Goal: Task Accomplishment & Management: Manage account settings

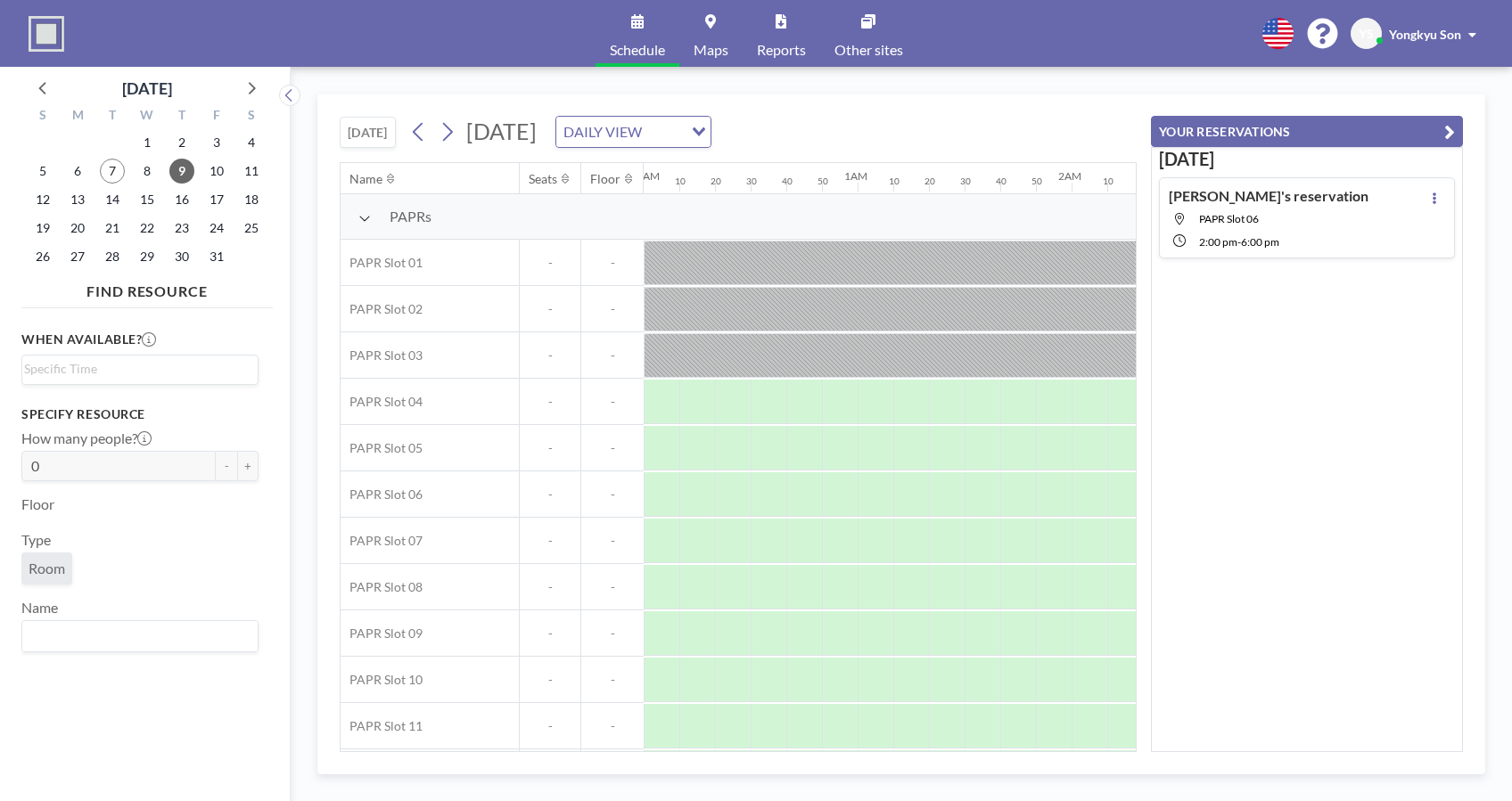
scroll to position [0, 3174]
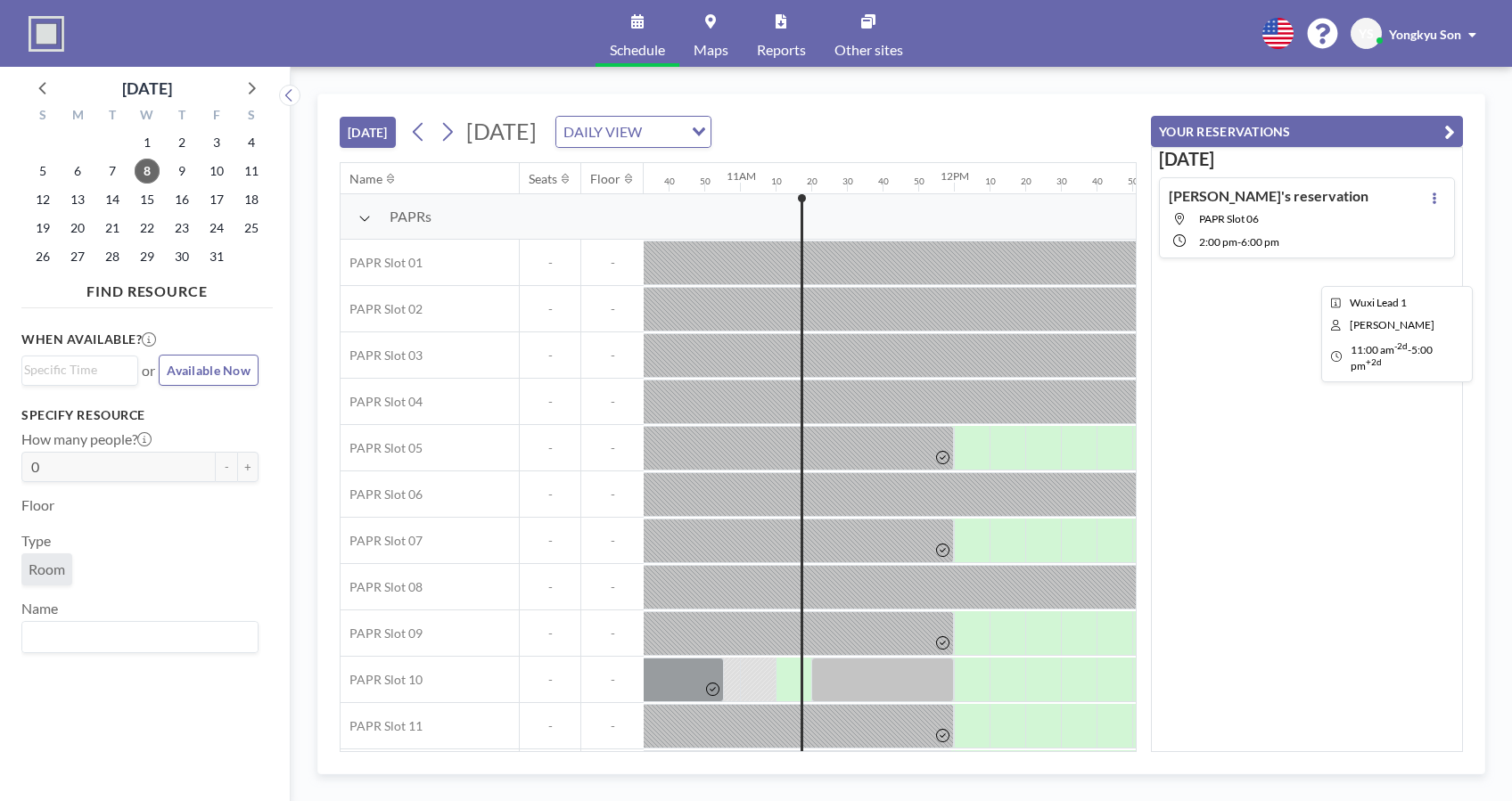
scroll to position [0, 2354]
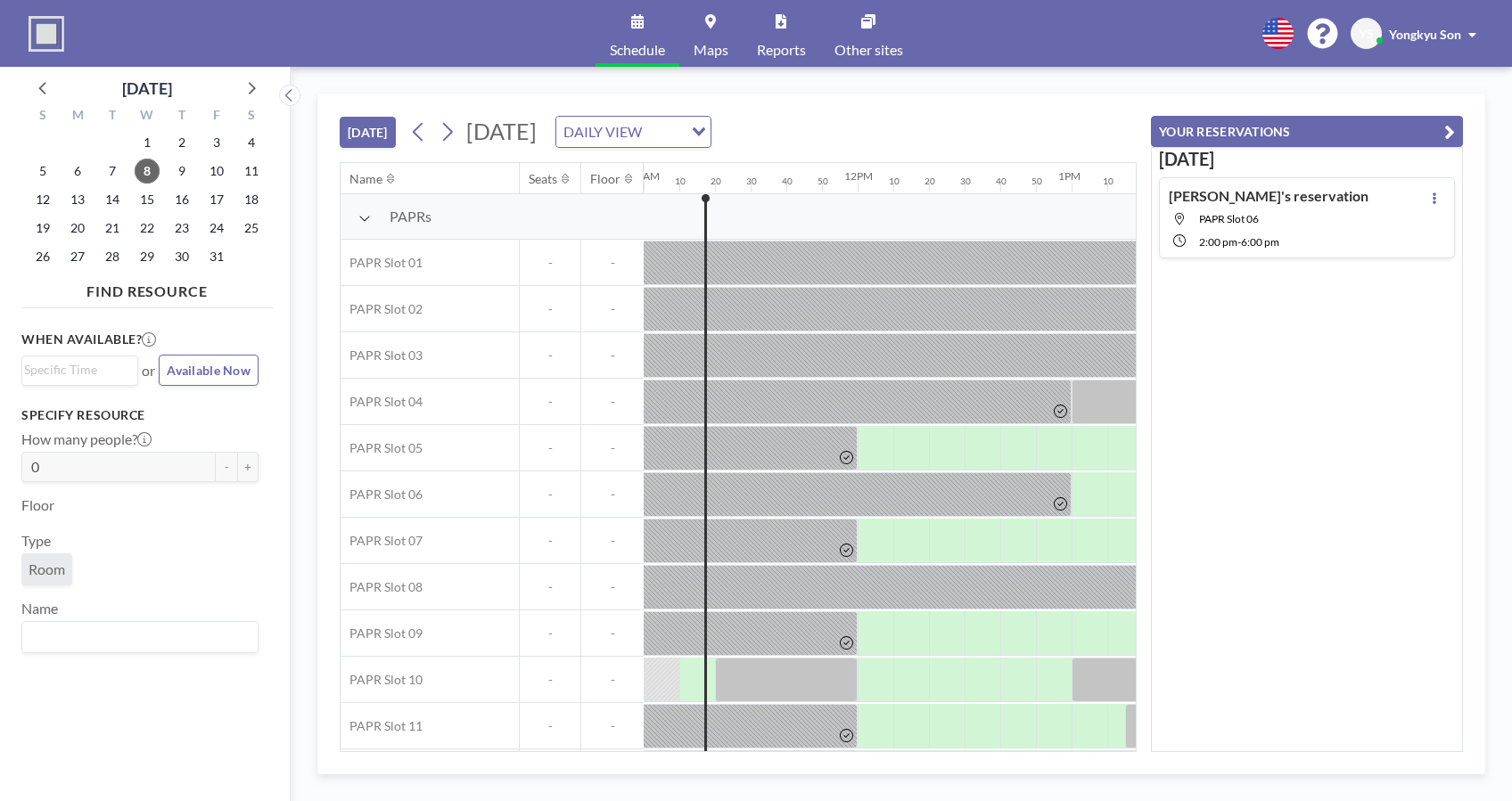
click at [1341, 241] on div "Yongkyu's reservation PAPR Slot 06 2:00 PM - 6:00 PM" at bounding box center [1306, 217] width 296 height 81
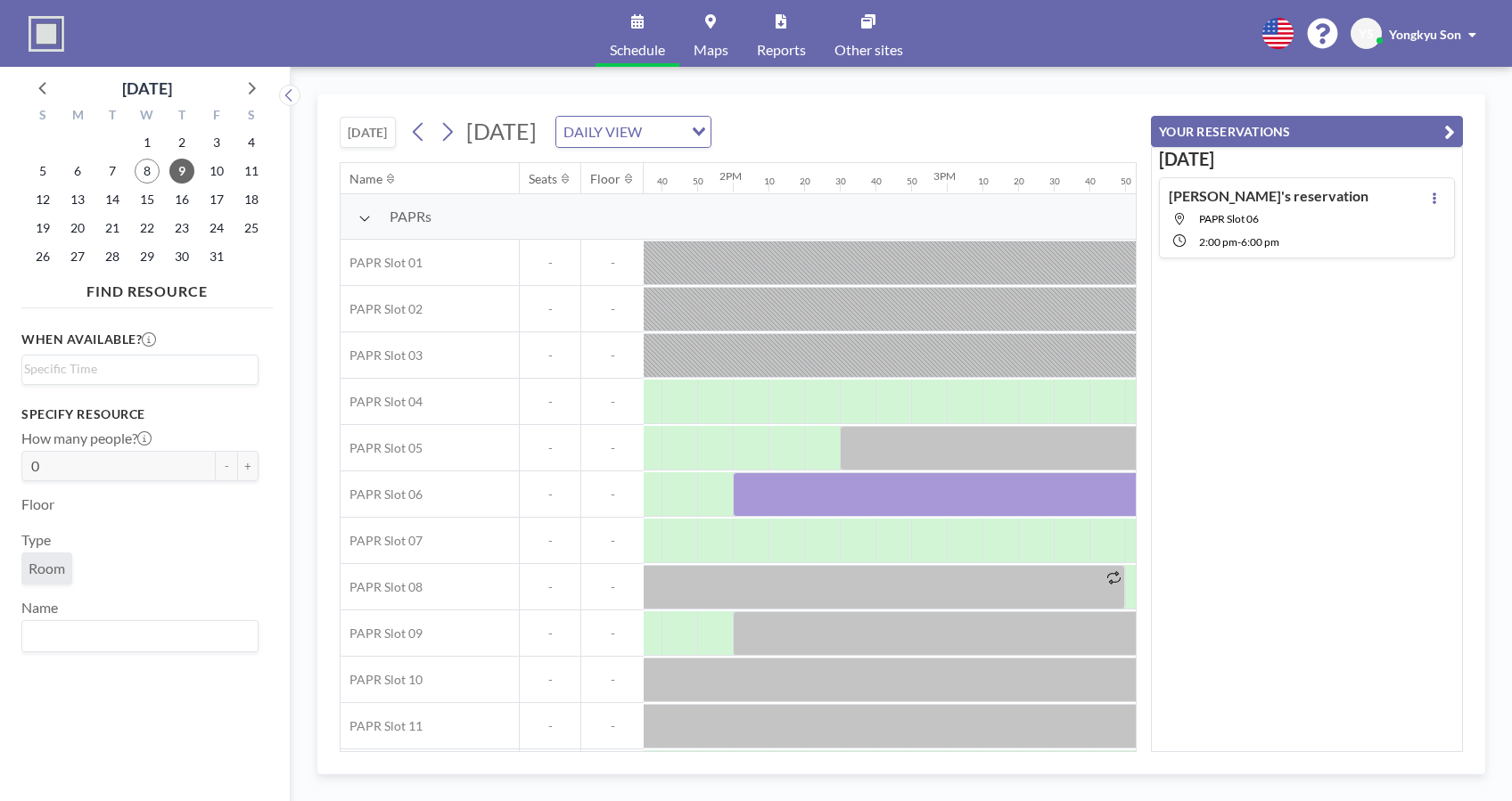
scroll to position [0, 2960]
click at [1431, 200] on icon at bounding box center [1435, 198] width 7 height 12
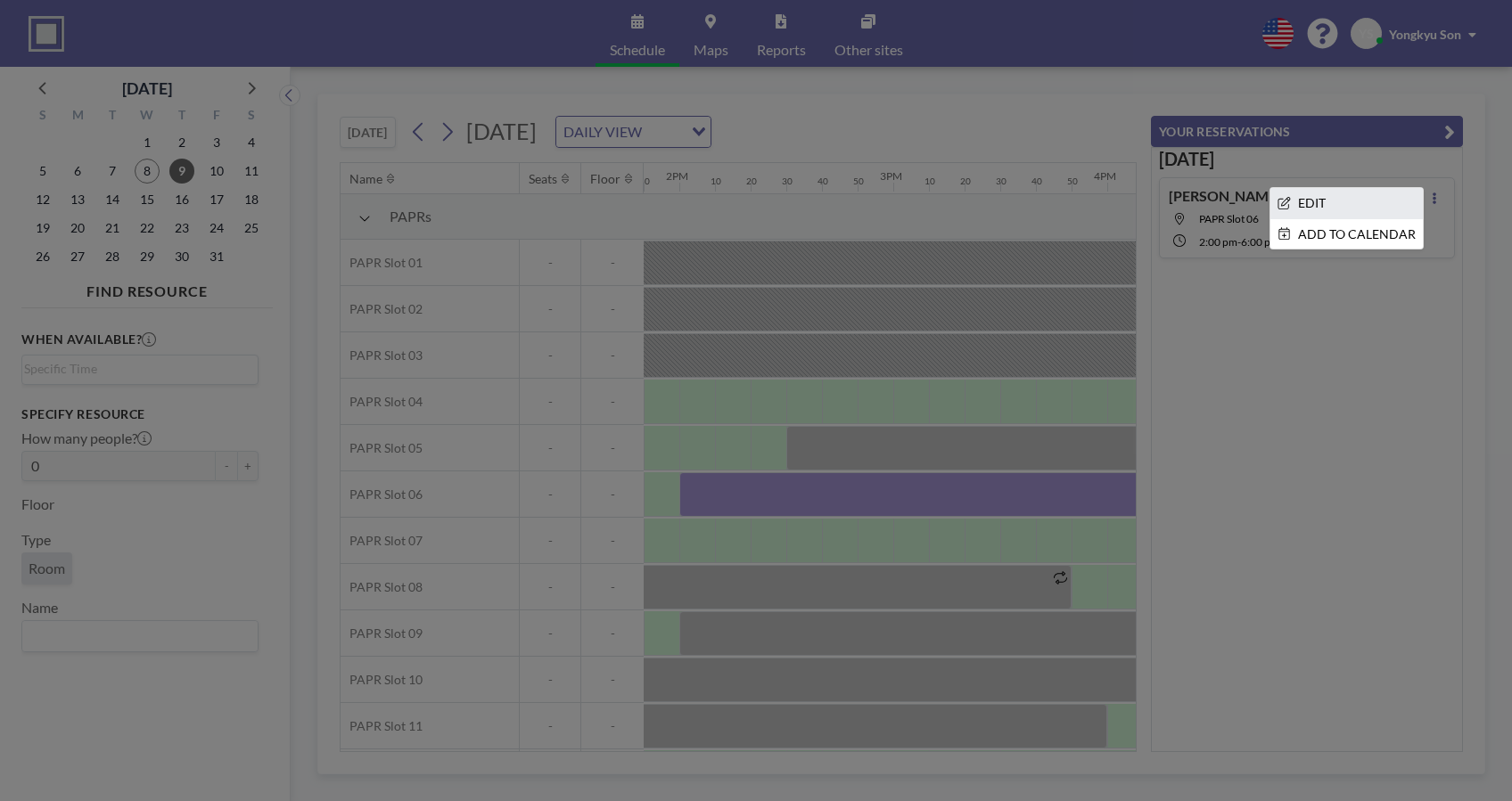
click at [1328, 206] on li "EDIT" at bounding box center [1347, 203] width 153 height 30
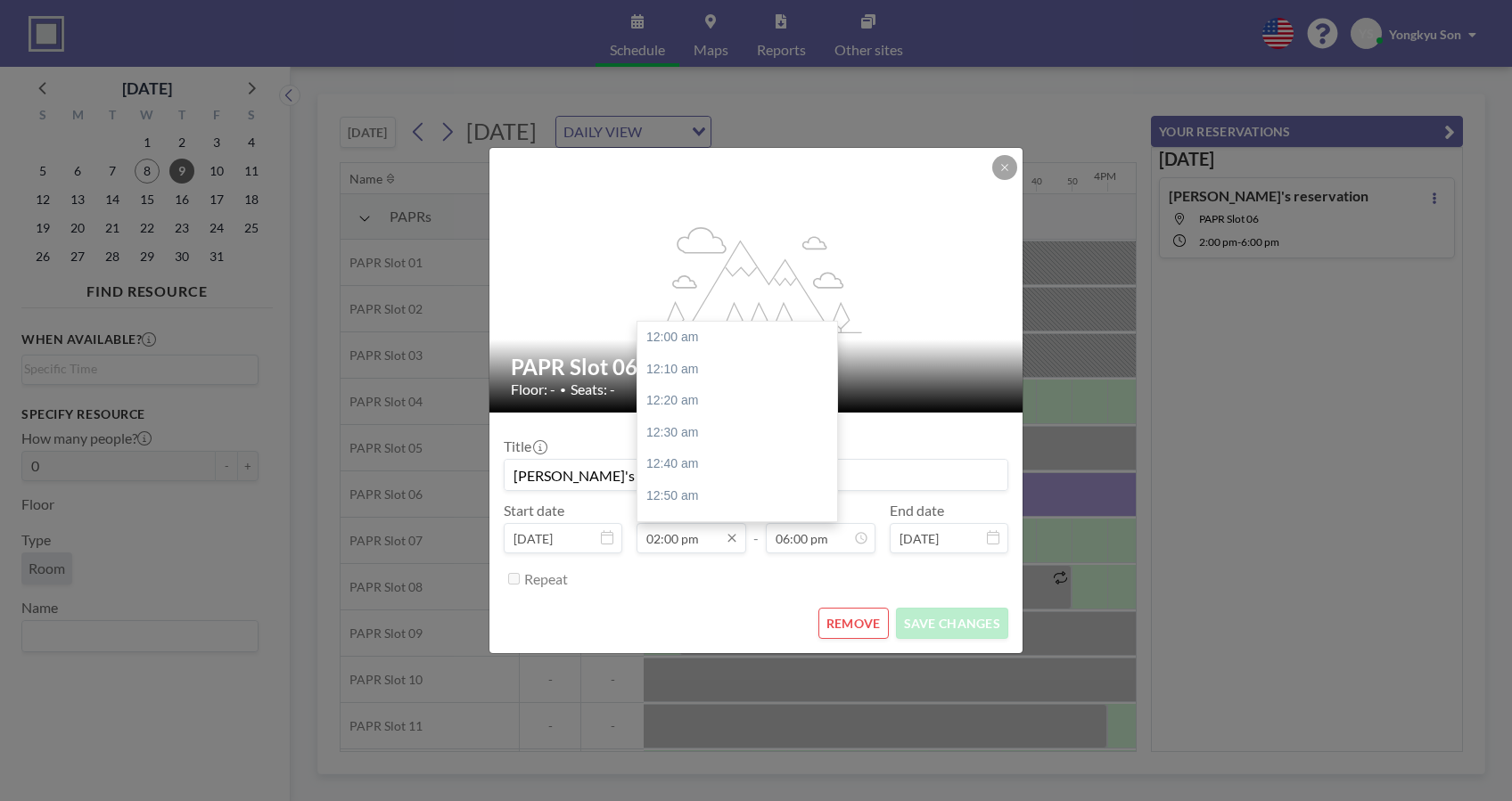
scroll to position [2665, 0]
click at [697, 549] on input "02:00 pm" at bounding box center [691, 537] width 110 height 30
click at [690, 433] on div "02:30 pm" at bounding box center [743, 433] width 211 height 32
click at [707, 542] on input "02:30 pm" at bounding box center [691, 537] width 110 height 30
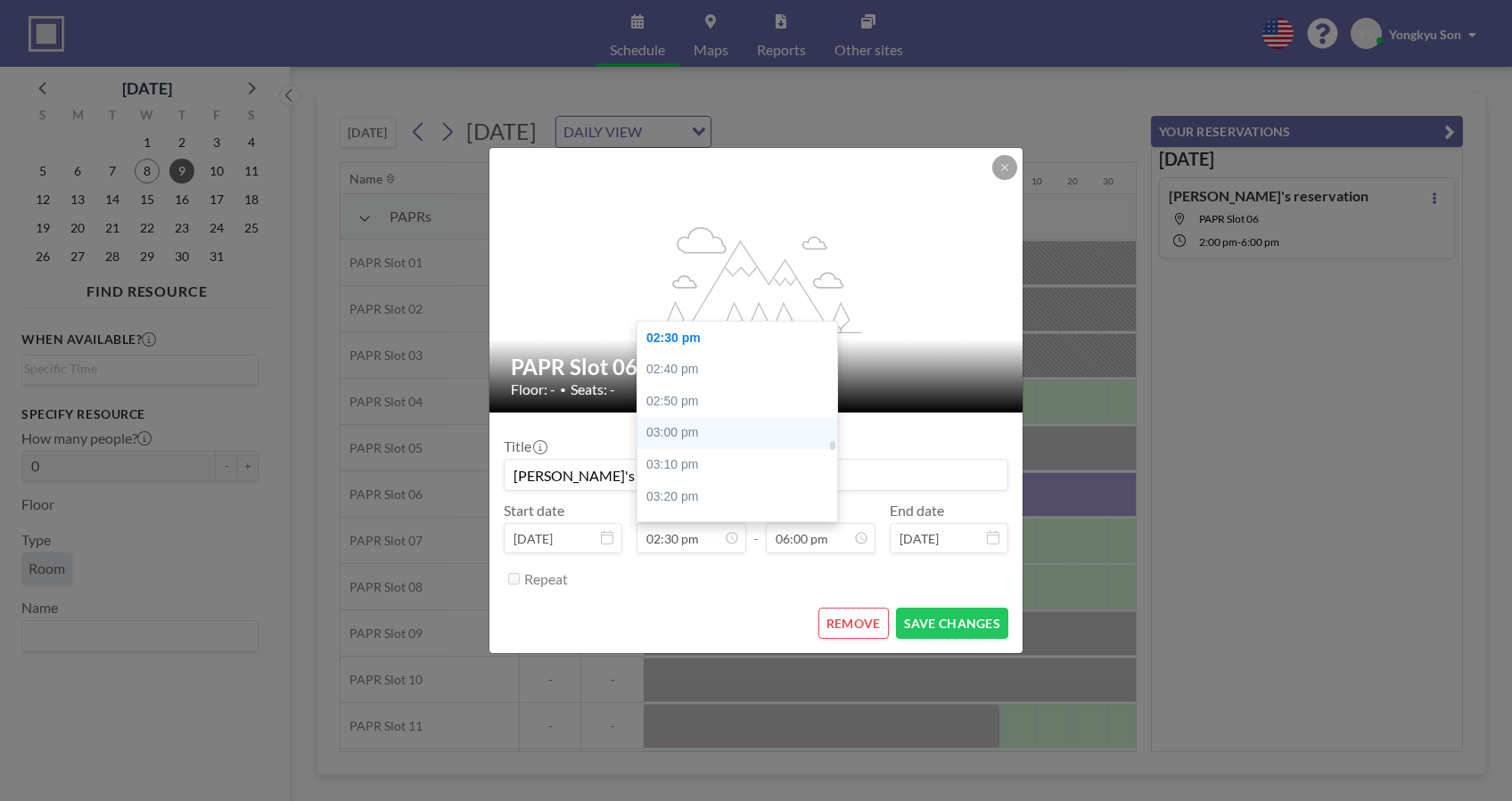
click at [695, 426] on div "03:00 pm" at bounding box center [743, 433] width 211 height 32
type input "03:00 pm"
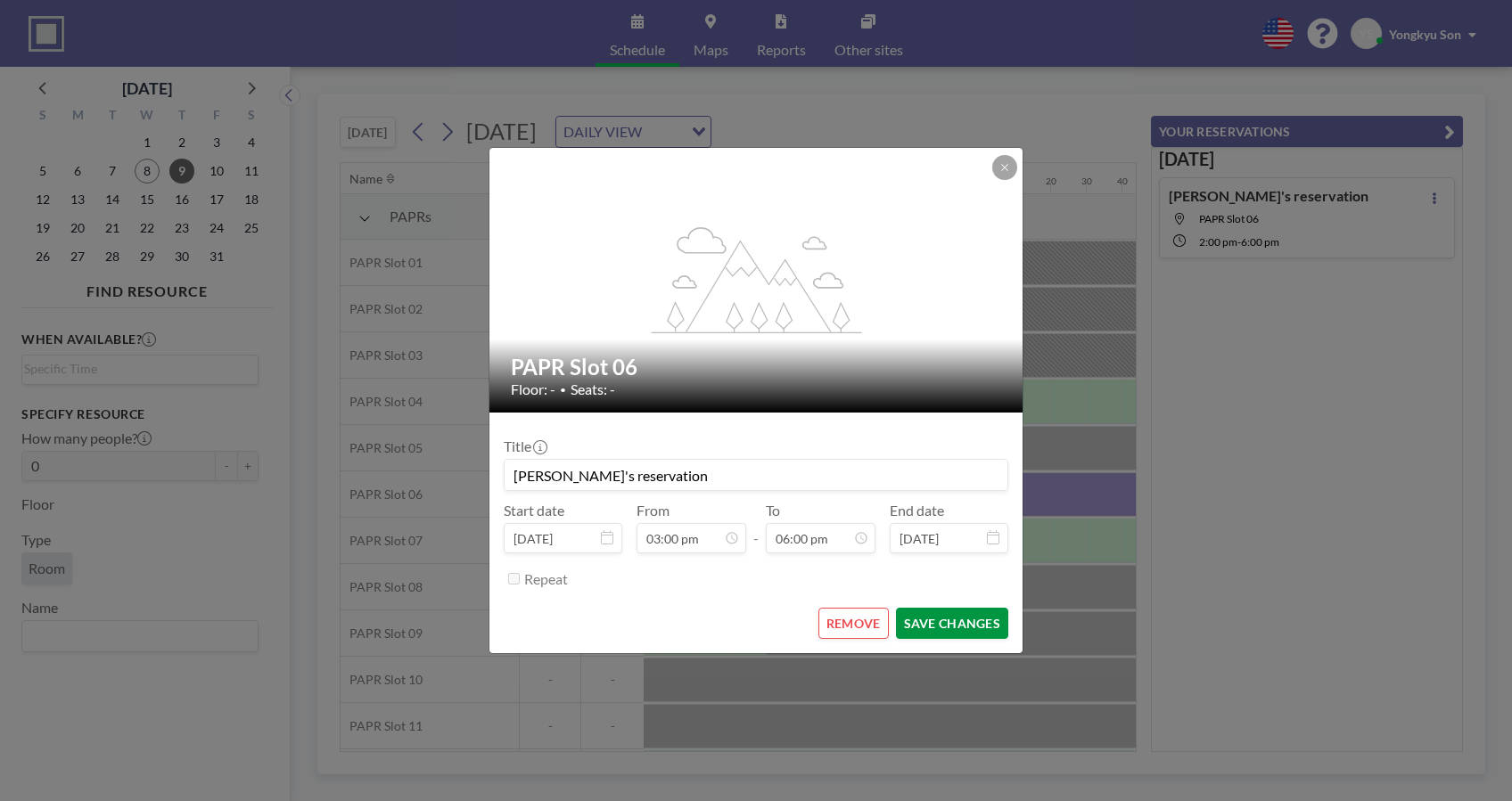
scroll to position [0, 3174]
click at [944, 618] on button "SAVE CHANGES" at bounding box center [953, 623] width 113 height 31
